Goal: Use online tool/utility: Utilize a website feature to perform a specific function

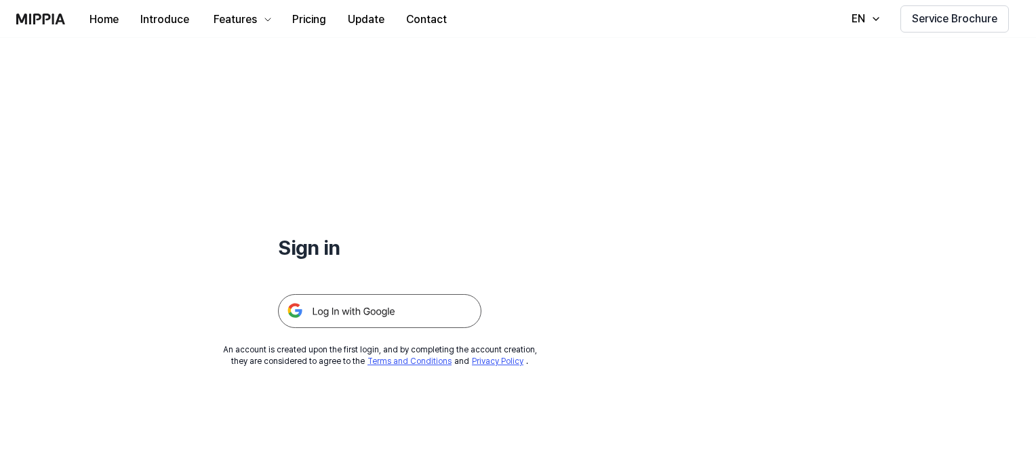
click at [366, 314] on img at bounding box center [379, 311] width 203 height 34
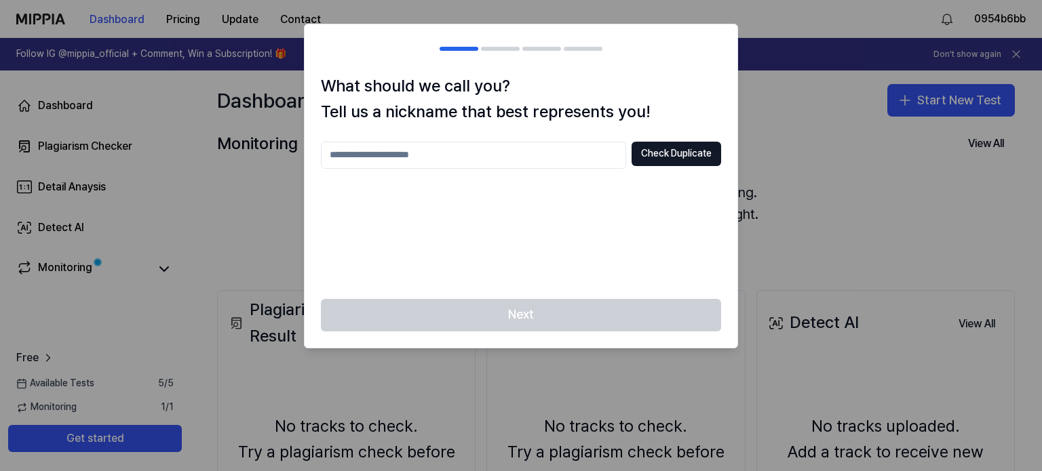
click at [526, 157] on input "text" at bounding box center [473, 155] width 305 height 27
type input "*****"
click at [668, 154] on button "Check Duplicate" at bounding box center [676, 154] width 90 height 24
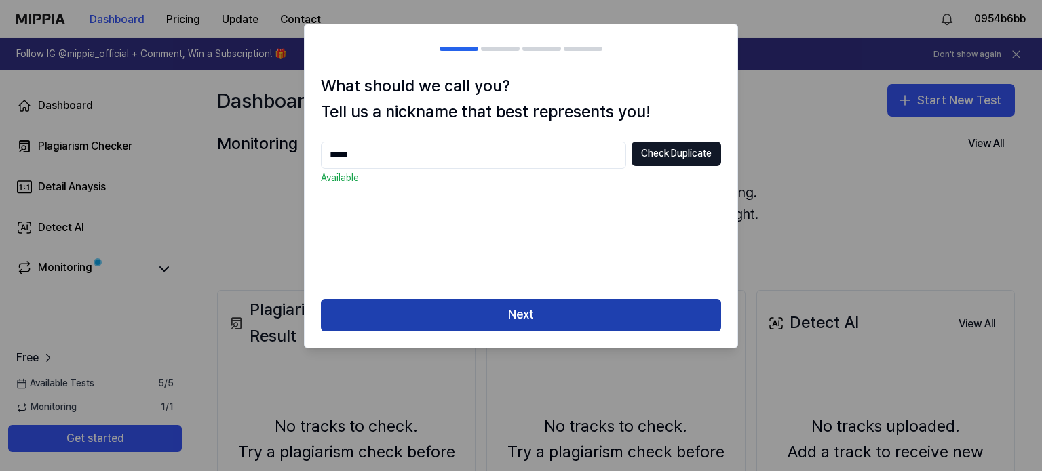
click at [518, 309] on button "Next" at bounding box center [521, 315] width 400 height 33
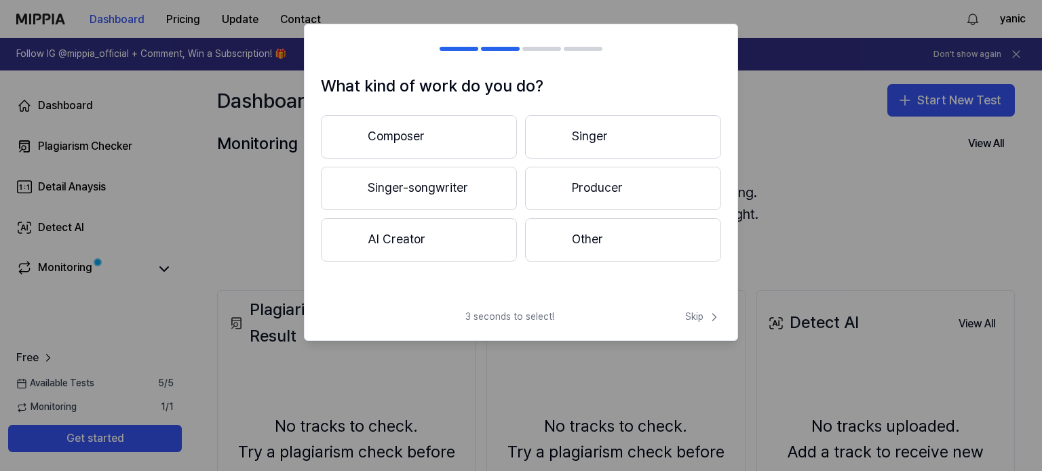
click at [502, 141] on button "Composer" at bounding box center [419, 136] width 196 height 43
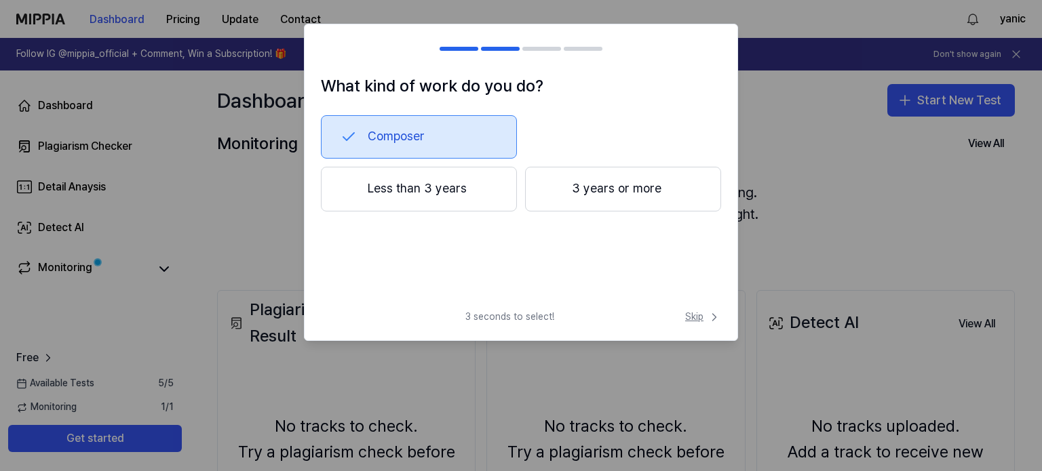
click at [705, 315] on span "Skip" at bounding box center [703, 318] width 36 height 14
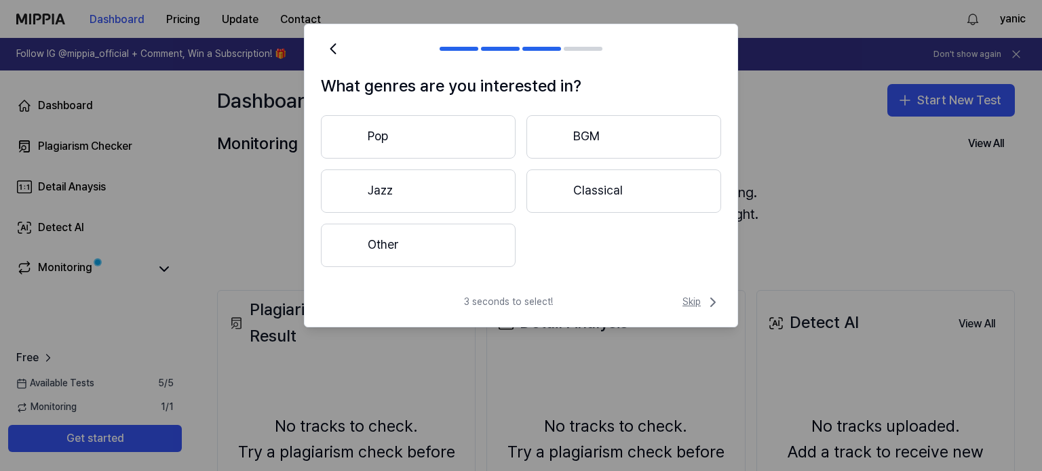
click at [704, 310] on span "Skip" at bounding box center [701, 302] width 39 height 16
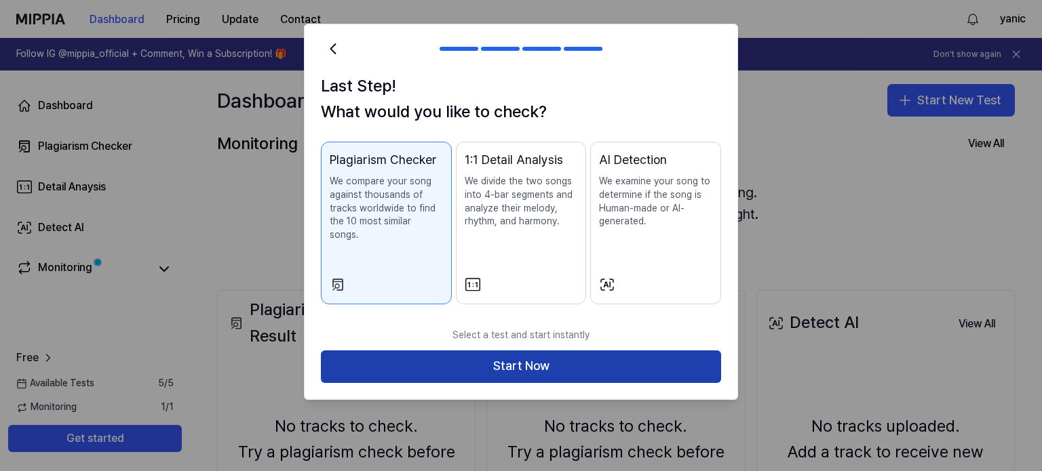
click at [602, 351] on button "Start Now" at bounding box center [521, 367] width 400 height 33
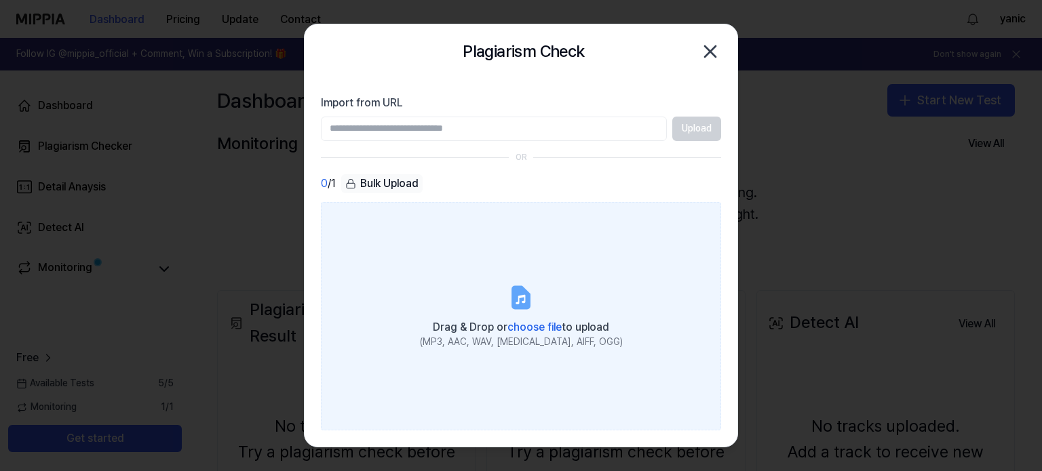
click at [540, 326] on span "choose file" at bounding box center [534, 327] width 54 height 13
click at [0, 0] on input "Drag & Drop or choose file to upload (MP3, AAC, WAV, [MEDICAL_DATA], AIFF, OGG)" at bounding box center [0, 0] width 0 height 0
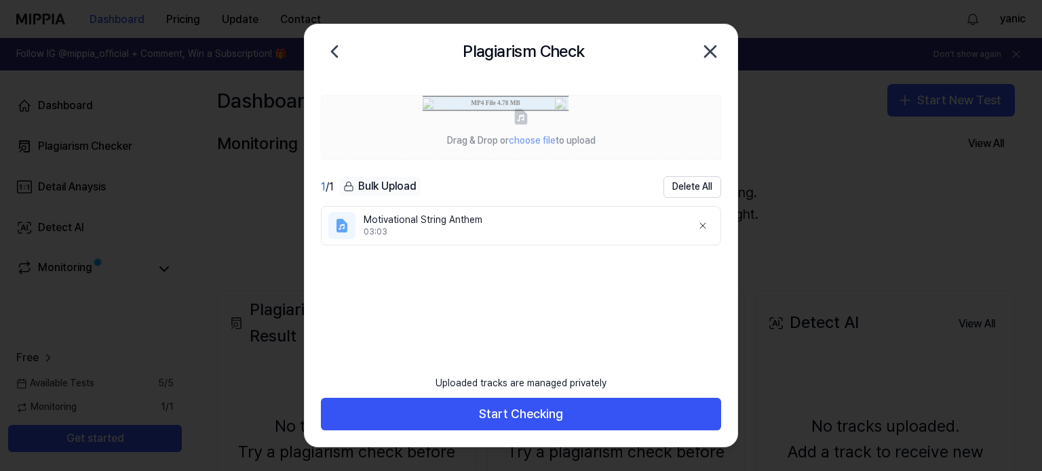
click at [442, 227] on div "03:03" at bounding box center [522, 233] width 317 height 12
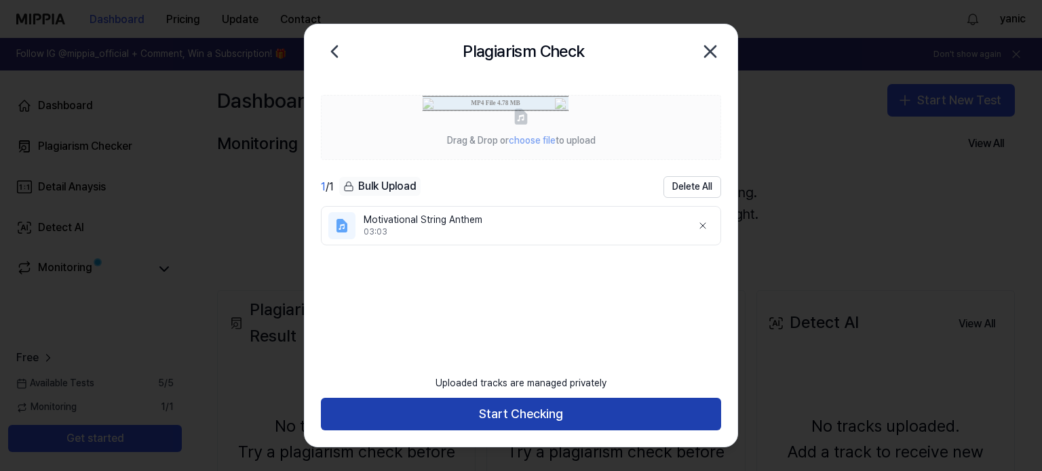
click at [433, 406] on button "Start Checking" at bounding box center [521, 414] width 400 height 33
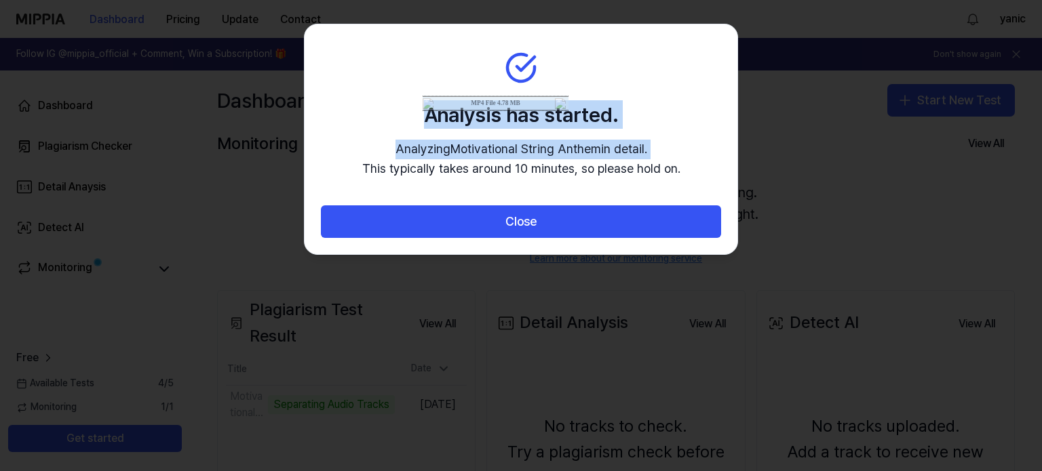
drag, startPoint x: 488, startPoint y: 38, endPoint x: 675, endPoint y: 143, distance: 214.1
click at [675, 143] on section "Analysis has started. Analyzing Motivational String Anthem in detail. This typi…" at bounding box center [521, 115] width 433 height 182
click at [559, 100] on h2 "Analysis has started." at bounding box center [521, 114] width 318 height 28
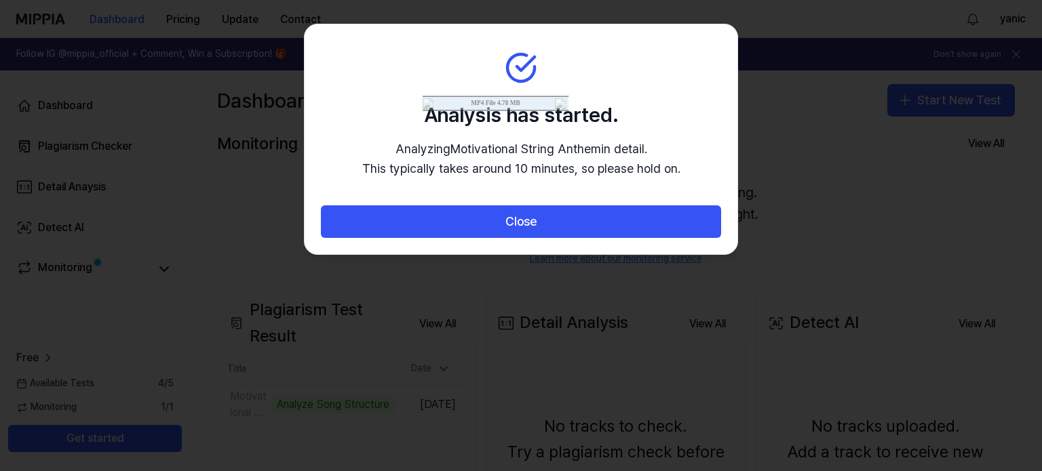
click at [559, 100] on h2 "Analysis has started." at bounding box center [521, 114] width 318 height 28
click at [581, 68] on section "Analysis has started. Analyzing Motivational String Anthem in detail. This typi…" at bounding box center [521, 115] width 433 height 182
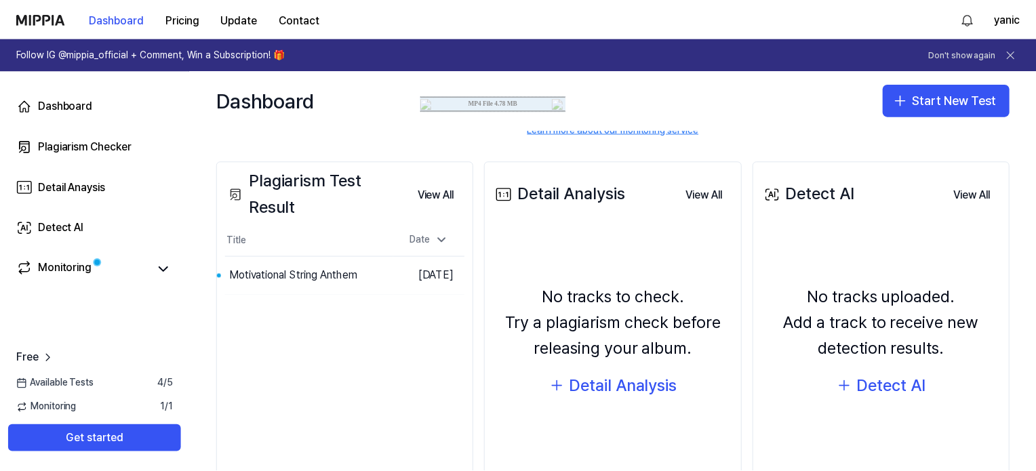
scroll to position [111, 0]
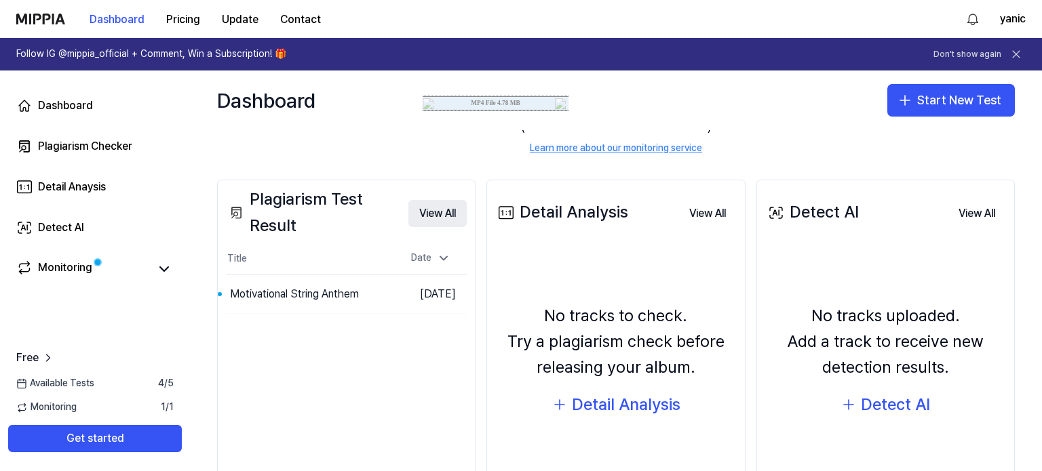
click at [431, 216] on button "View All" at bounding box center [437, 213] width 58 height 27
click at [442, 257] on icon at bounding box center [444, 259] width 14 height 14
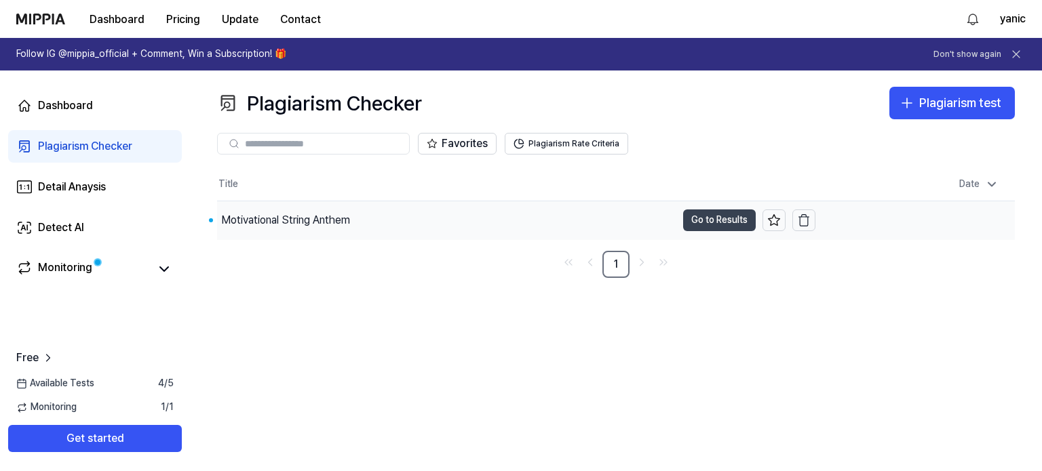
click at [716, 214] on button "Go to Results" at bounding box center [719, 221] width 73 height 22
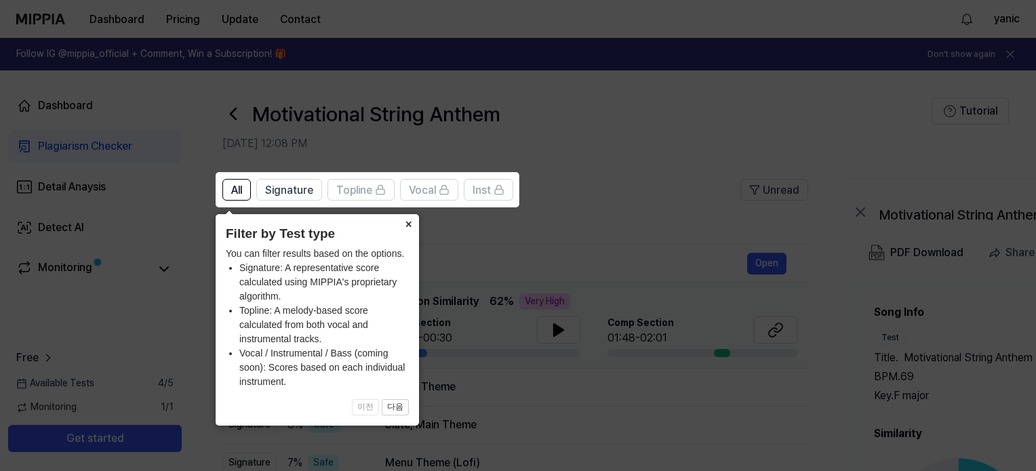
click at [412, 220] on button "×" at bounding box center [408, 223] width 22 height 19
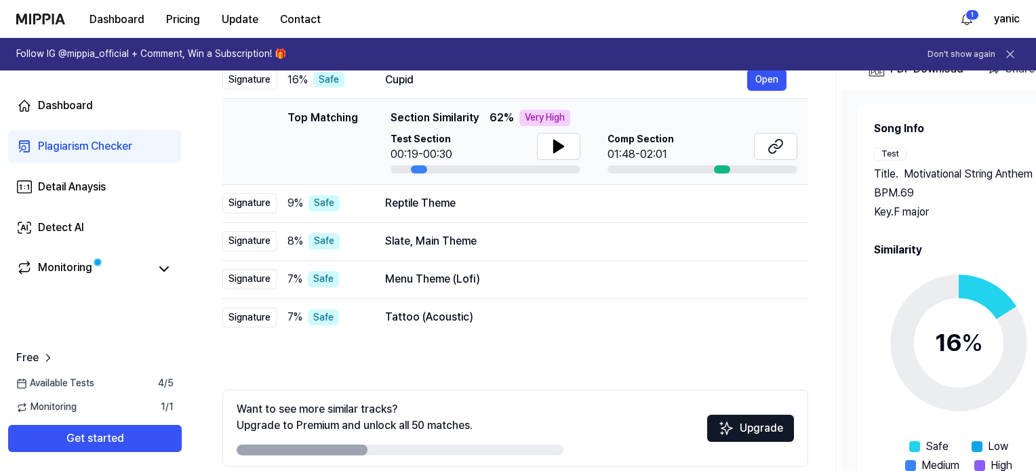
scroll to position [181, 0]
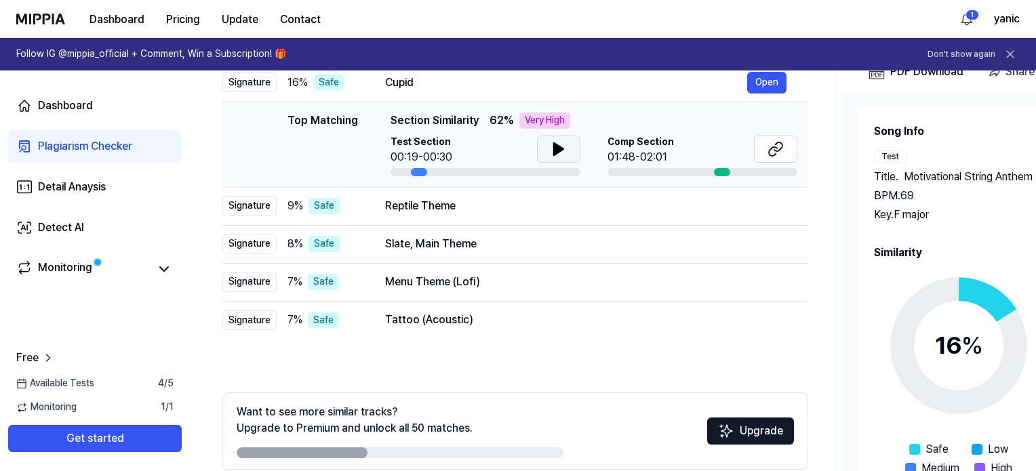
click at [548, 145] on button at bounding box center [558, 149] width 43 height 27
drag, startPoint x: 426, startPoint y: 172, endPoint x: 448, endPoint y: 169, distance: 21.9
click at [448, 169] on div at bounding box center [486, 172] width 190 height 8
drag, startPoint x: 419, startPoint y: 170, endPoint x: 482, endPoint y: 169, distance: 62.4
click at [475, 168] on div at bounding box center [486, 172] width 190 height 8
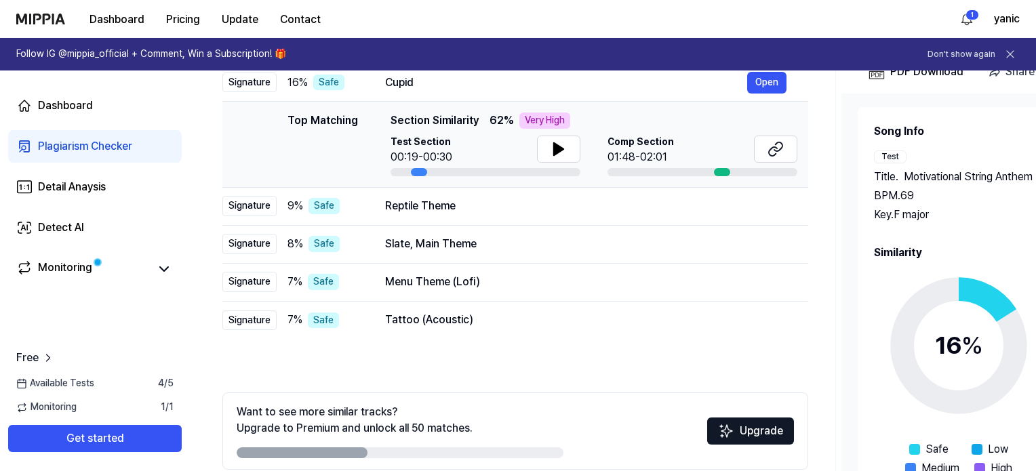
click at [491, 170] on div at bounding box center [486, 172] width 190 height 8
click at [762, 151] on button at bounding box center [775, 149] width 43 height 27
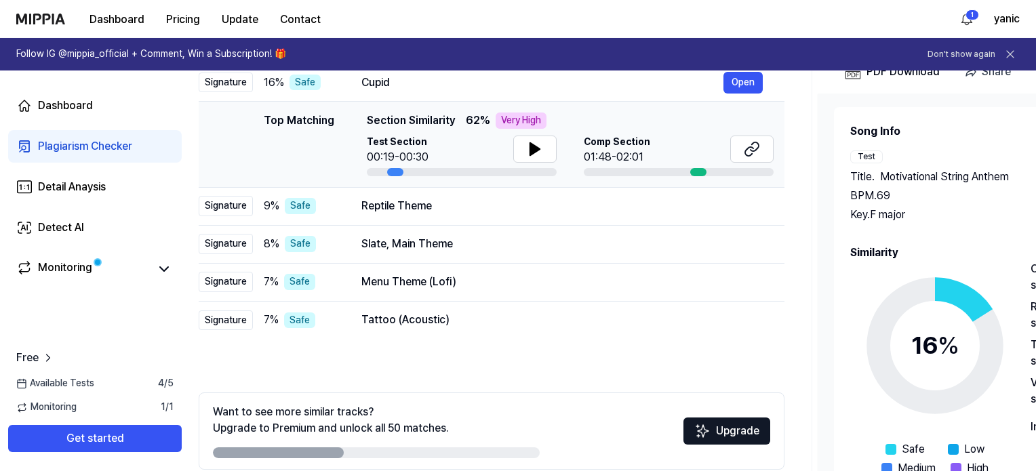
scroll to position [0, 0]
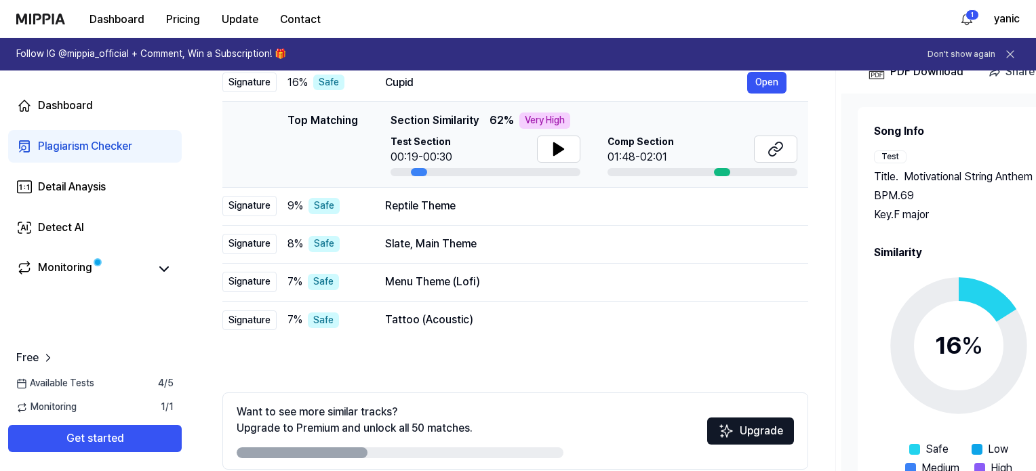
drag, startPoint x: 714, startPoint y: 173, endPoint x: 749, endPoint y: 171, distance: 35.3
click at [749, 171] on div at bounding box center [703, 172] width 190 height 8
click at [768, 203] on button "Open" at bounding box center [766, 206] width 39 height 22
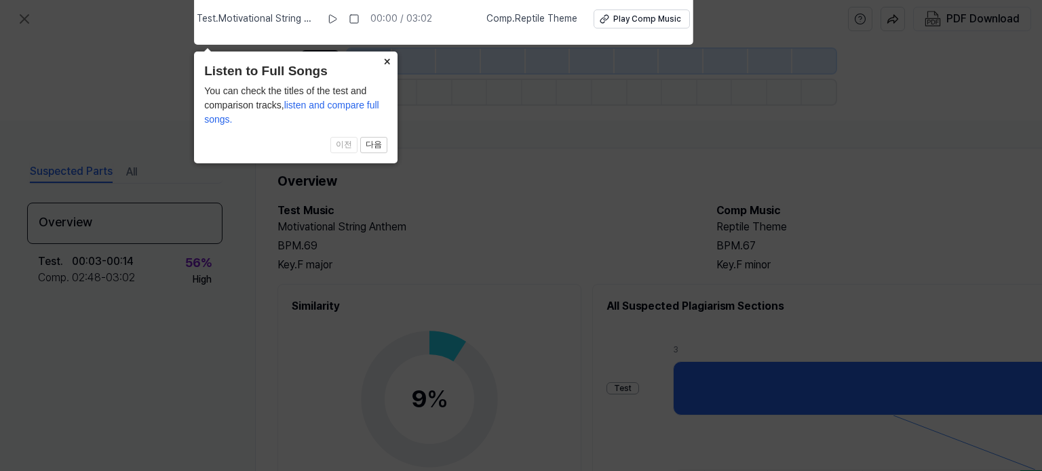
click at [387, 60] on button "×" at bounding box center [387, 61] width 22 height 19
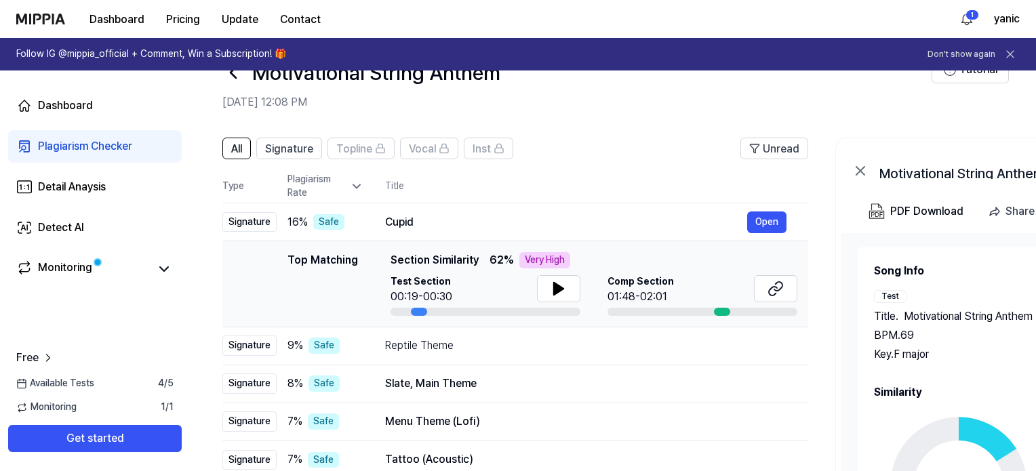
scroll to position [244, 0]
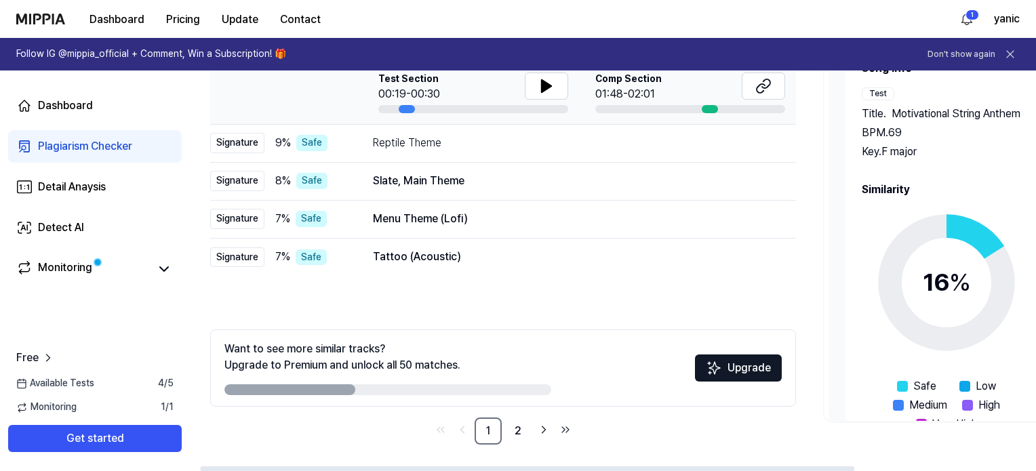
drag, startPoint x: 975, startPoint y: 281, endPoint x: 971, endPoint y: 244, distance: 37.6
click at [971, 244] on icon at bounding box center [947, 283] width 170 height 170
click at [963, 252] on circle at bounding box center [947, 282] width 113 height 113
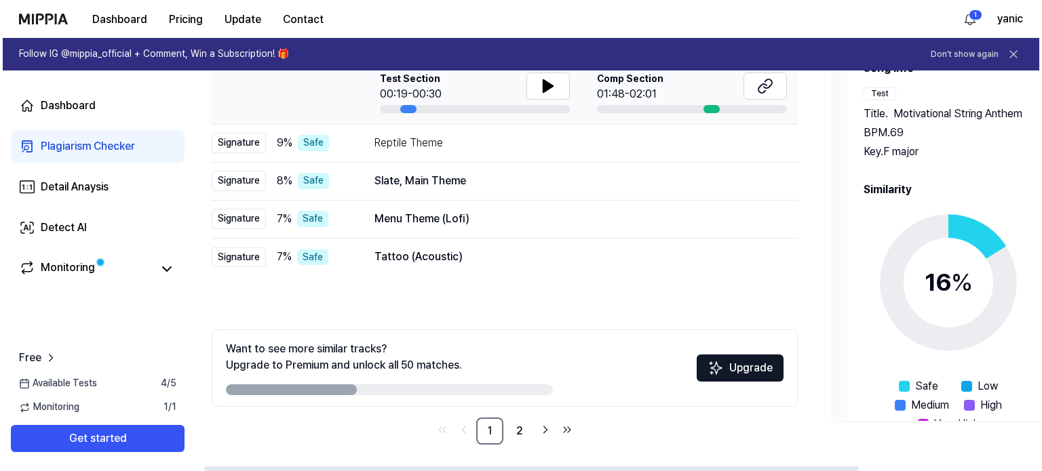
scroll to position [0, 0]
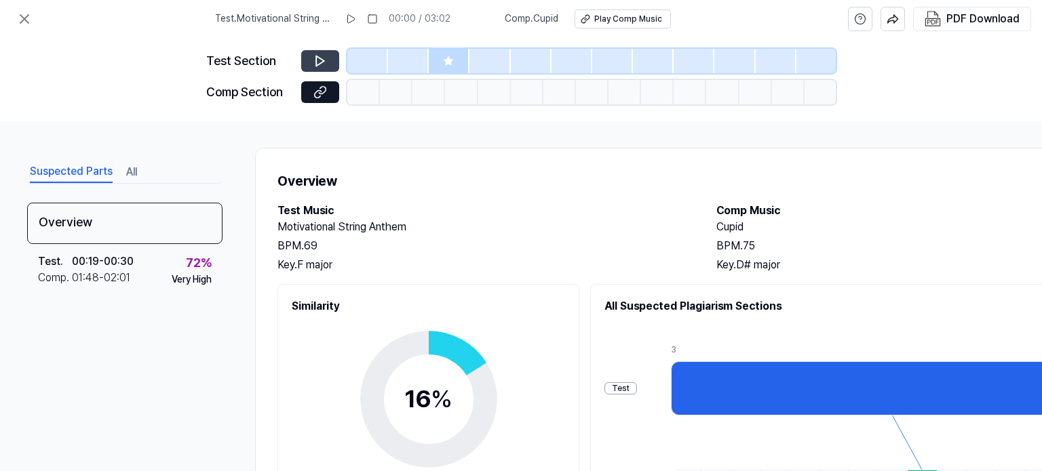
click at [317, 55] on icon at bounding box center [320, 61] width 14 height 14
click at [317, 61] on icon at bounding box center [320, 61] width 14 height 14
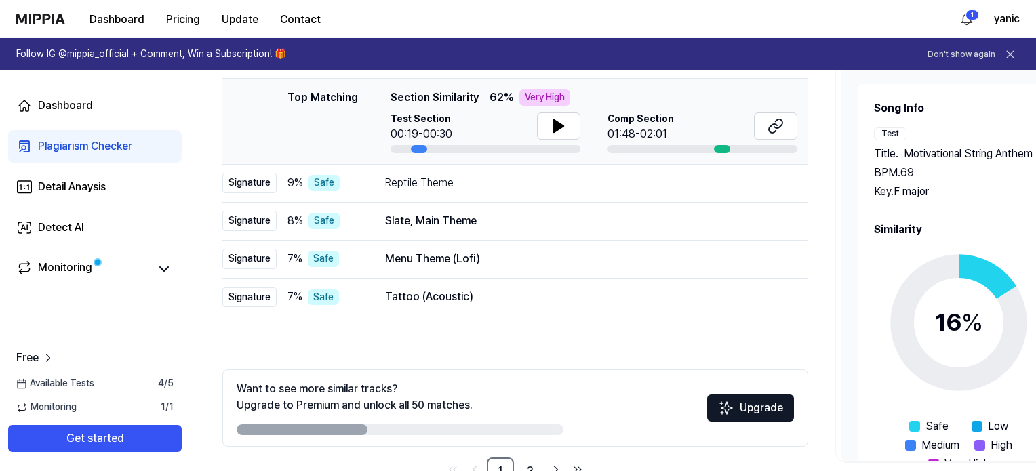
scroll to position [244, 0]
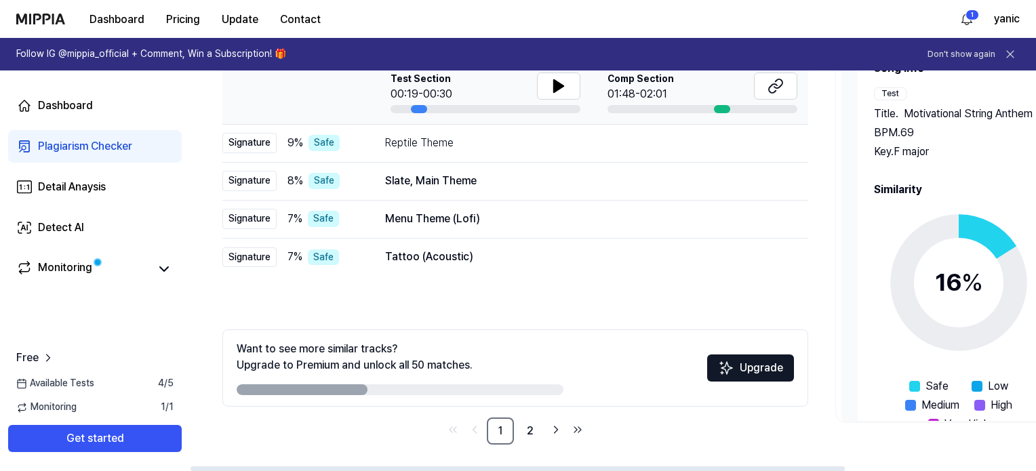
drag, startPoint x: 870, startPoint y: 198, endPoint x: 961, endPoint y: 202, distance: 91.0
click at [956, 198] on h2 "Similarity" at bounding box center [1048, 190] width 349 height 16
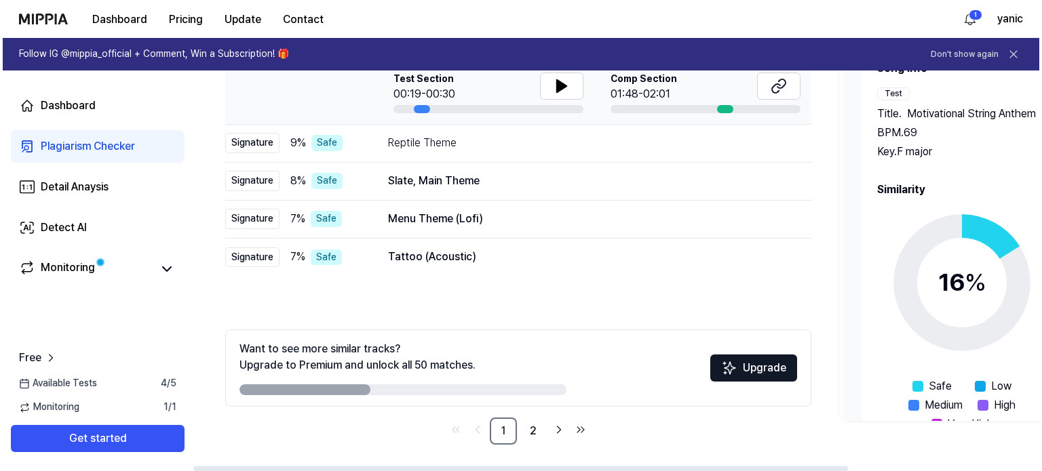
scroll to position [0, 0]
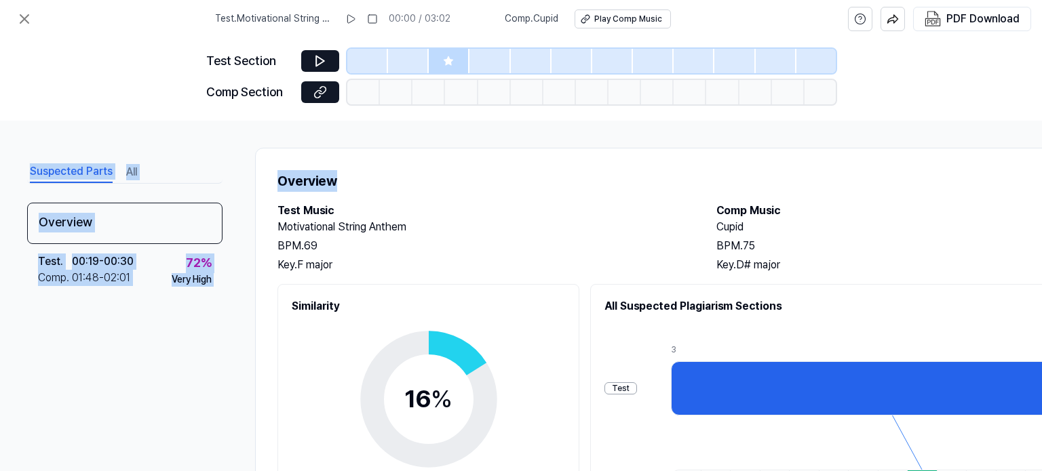
drag, startPoint x: 1036, startPoint y: 147, endPoint x: 1037, endPoint y: 133, distance: 13.6
click at [1033, 88] on div "Test . Motivational String Anthem 00:00 / 03:02 Comp . Cupid Play Comp Music PD…" at bounding box center [521, 235] width 1042 height 471
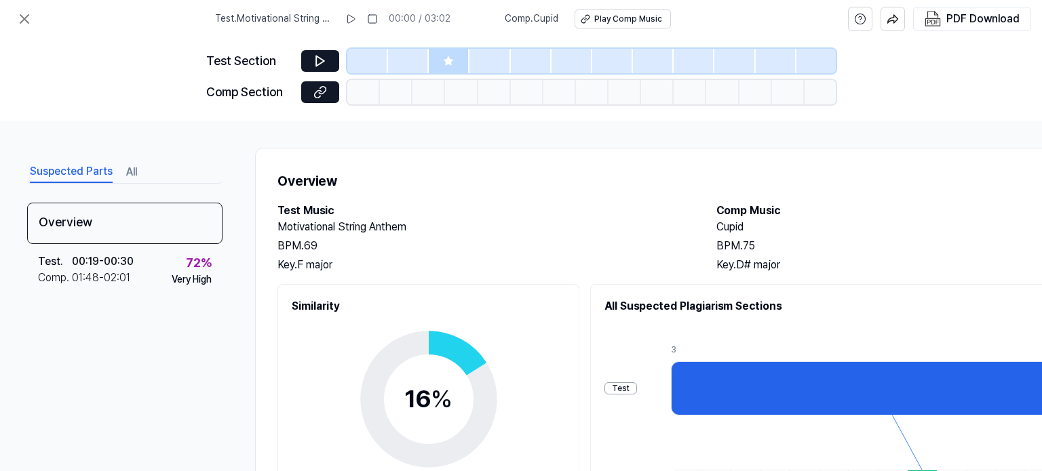
click at [1037, 60] on div "Test Section Comp Section" at bounding box center [521, 79] width 1042 height 83
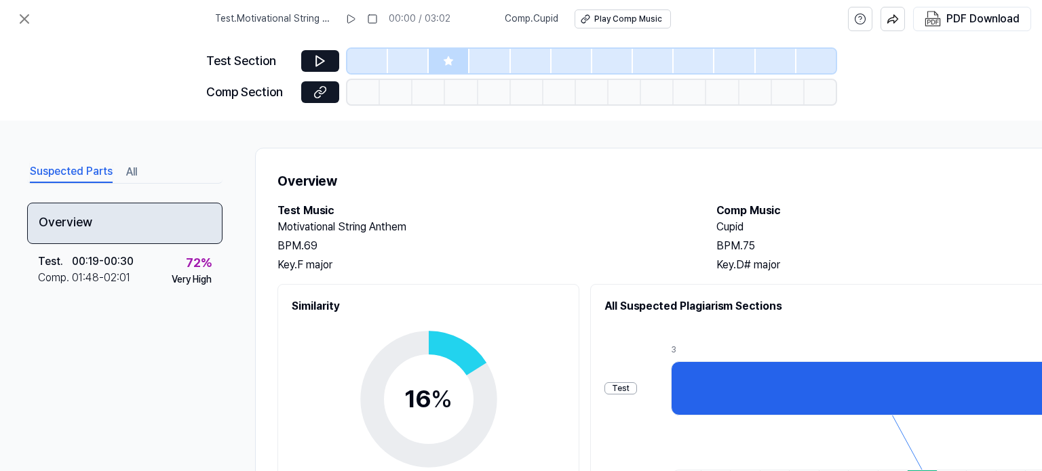
click at [176, 237] on div "Overview" at bounding box center [124, 223] width 195 height 41
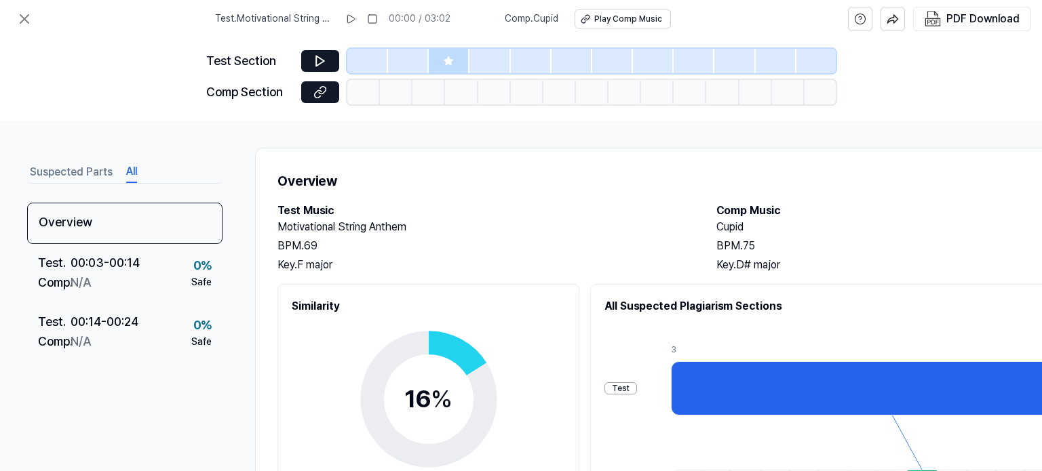
click at [128, 168] on button "All" at bounding box center [131, 172] width 11 height 22
click at [90, 167] on button "Suspected Parts" at bounding box center [71, 172] width 83 height 22
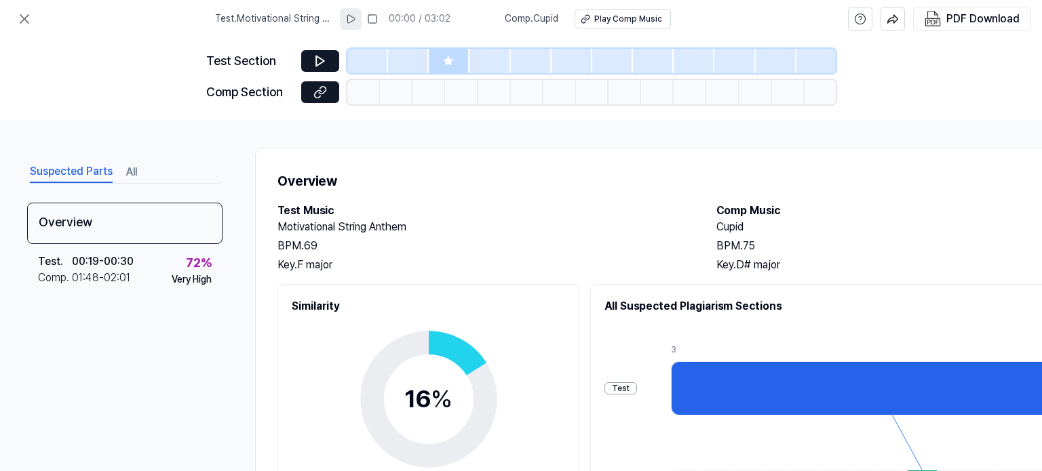
click at [353, 16] on icon at bounding box center [350, 19] width 11 height 11
click at [590, 18] on icon at bounding box center [585, 18] width 9 height 9
click at [637, 383] on div "Test" at bounding box center [620, 389] width 33 height 13
click at [637, 387] on div "Test" at bounding box center [620, 389] width 33 height 13
click at [637, 391] on div "Test" at bounding box center [620, 389] width 33 height 13
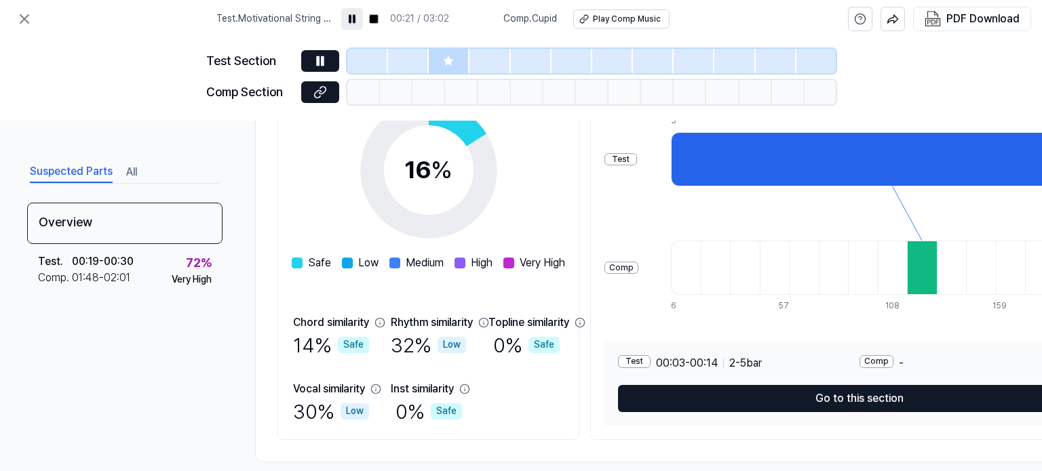
scroll to position [252, 0]
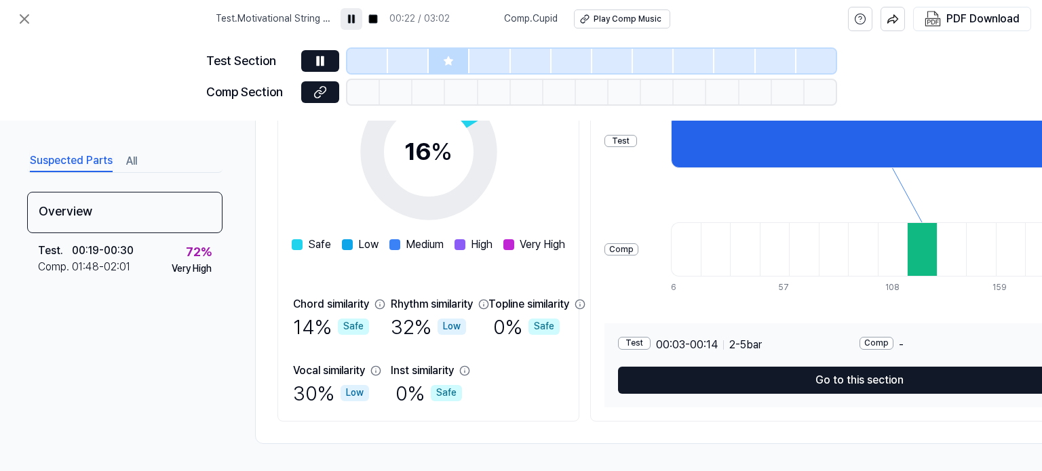
click at [354, 18] on rect at bounding box center [353, 19] width 2 height 8
click at [19, 18] on icon at bounding box center [24, 19] width 16 height 16
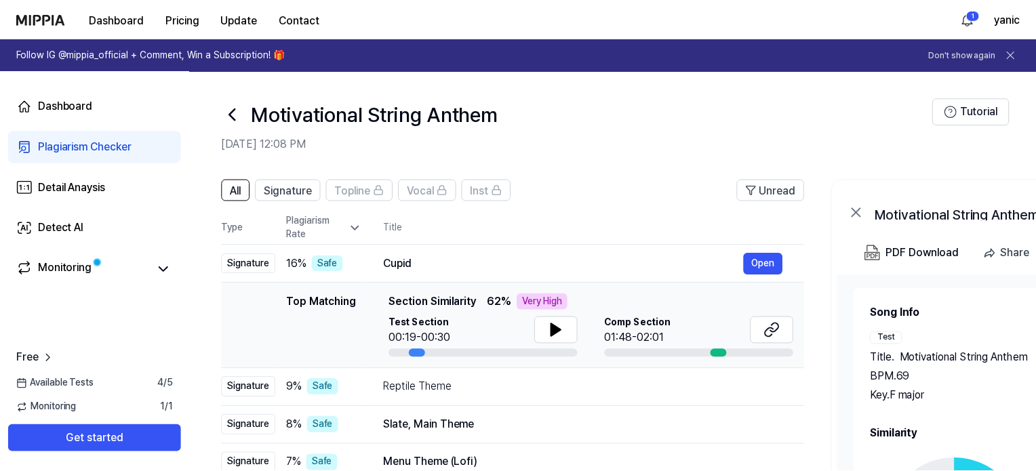
scroll to position [244, 0]
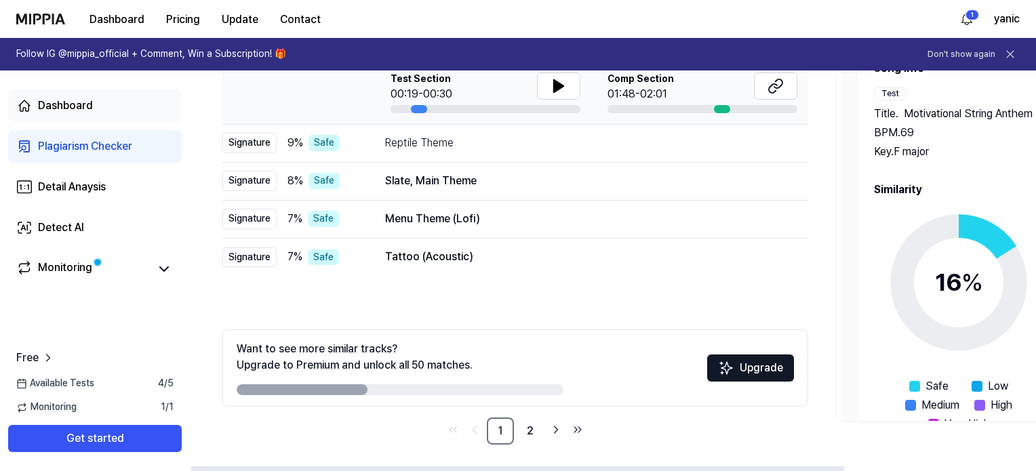
click at [66, 107] on div "Dashboard" at bounding box center [65, 106] width 55 height 16
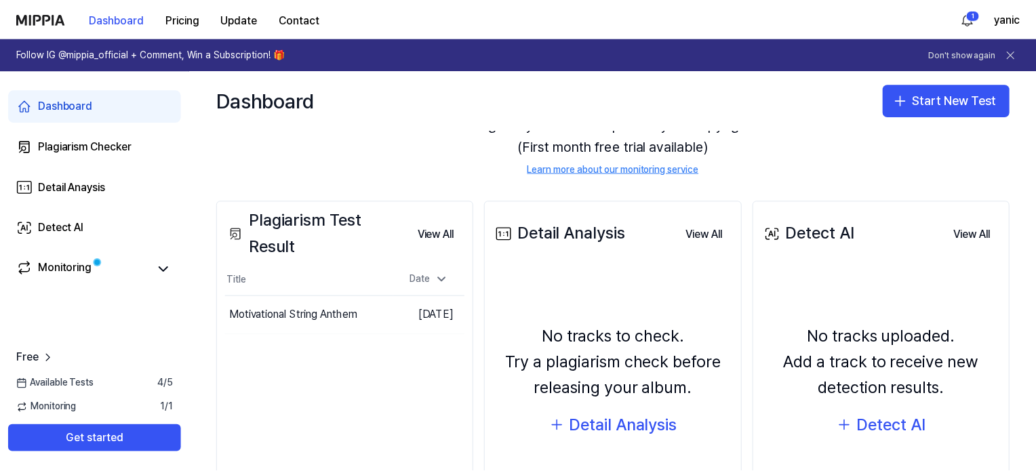
scroll to position [87, 0]
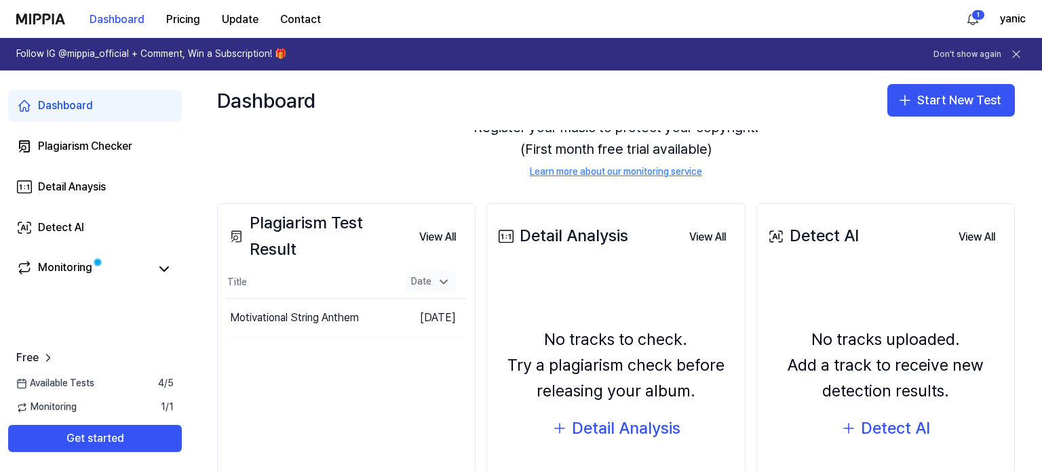
click at [439, 278] on icon at bounding box center [444, 282] width 14 height 14
click at [440, 284] on icon at bounding box center [444, 282] width 14 height 14
click at [444, 238] on button "View All" at bounding box center [437, 237] width 58 height 27
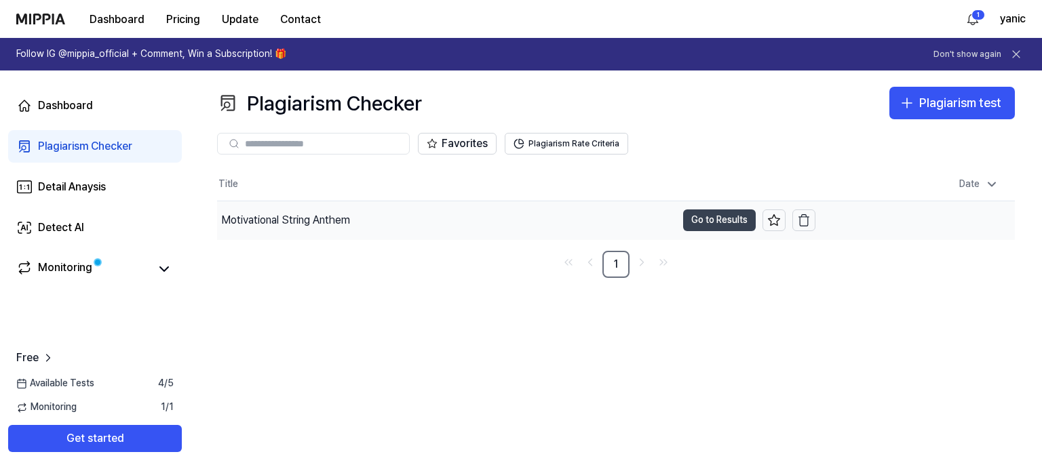
click at [742, 216] on button "Go to Results" at bounding box center [719, 221] width 73 height 22
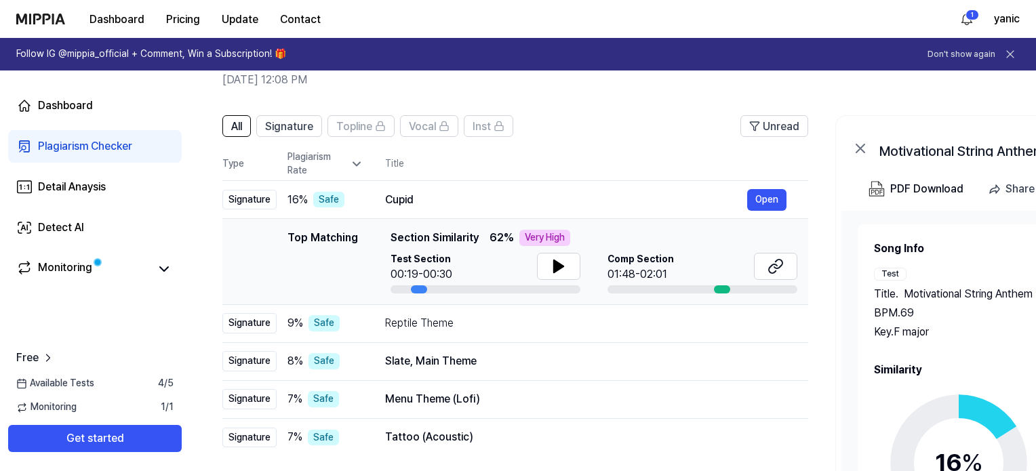
scroll to position [9, 0]
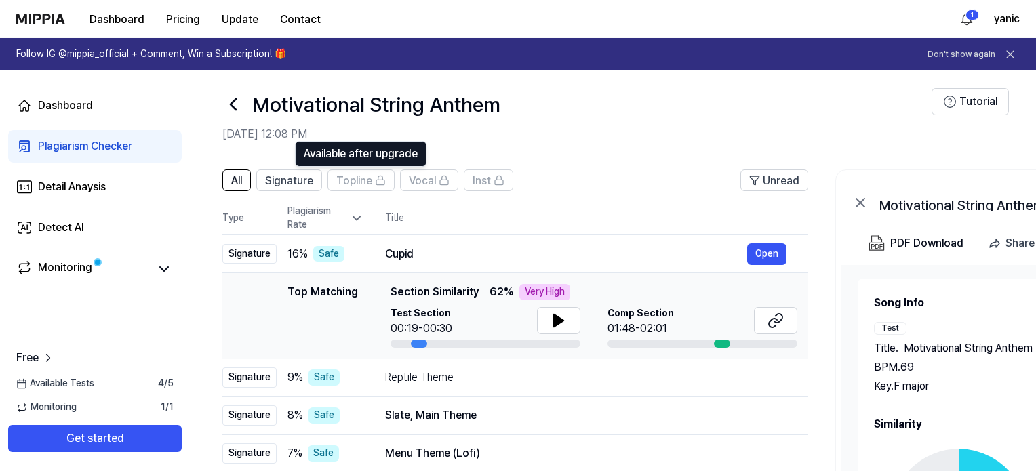
click at [324, 178] on div "All Signature Topline Available after upgrade Available after upgrade Vocal Inst" at bounding box center [367, 181] width 291 height 22
click at [318, 181] on button "Signature" at bounding box center [289, 181] width 66 height 22
click at [370, 182] on span "Topline" at bounding box center [354, 181] width 36 height 16
click at [248, 186] on button "All" at bounding box center [236, 181] width 28 height 22
click at [768, 262] on button "Open" at bounding box center [766, 255] width 39 height 22
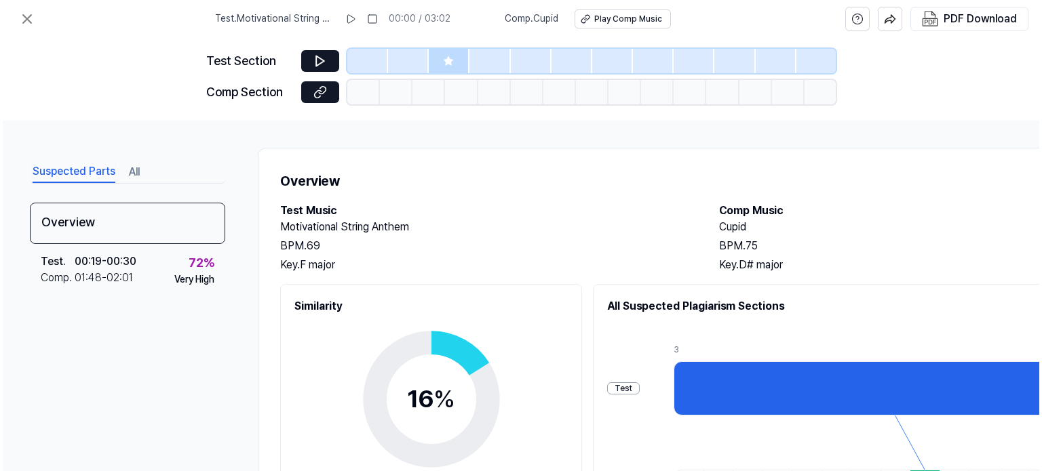
scroll to position [0, 0]
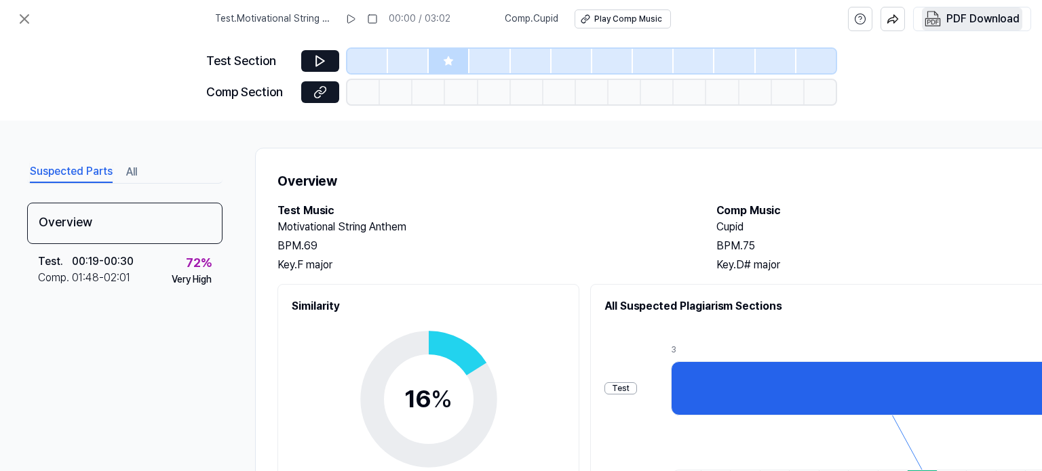
click at [968, 18] on div "PDF Download" at bounding box center [982, 19] width 73 height 18
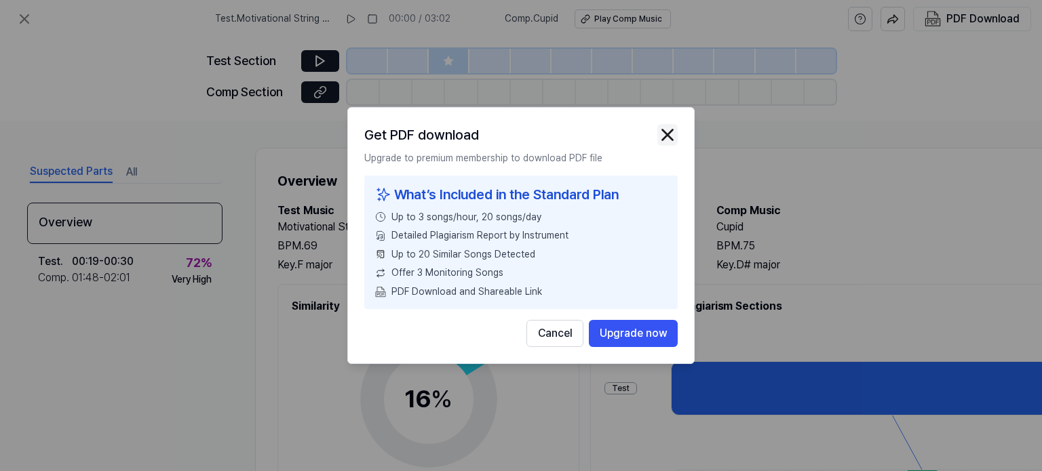
click at [667, 140] on img "button" at bounding box center [667, 135] width 20 height 20
